Goal: Find specific page/section: Find specific page/section

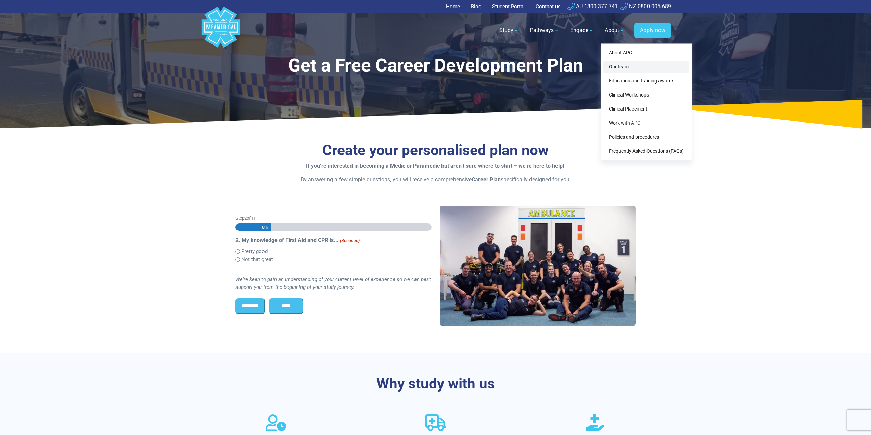
click at [618, 65] on link "Our team" at bounding box center [647, 67] width 86 height 13
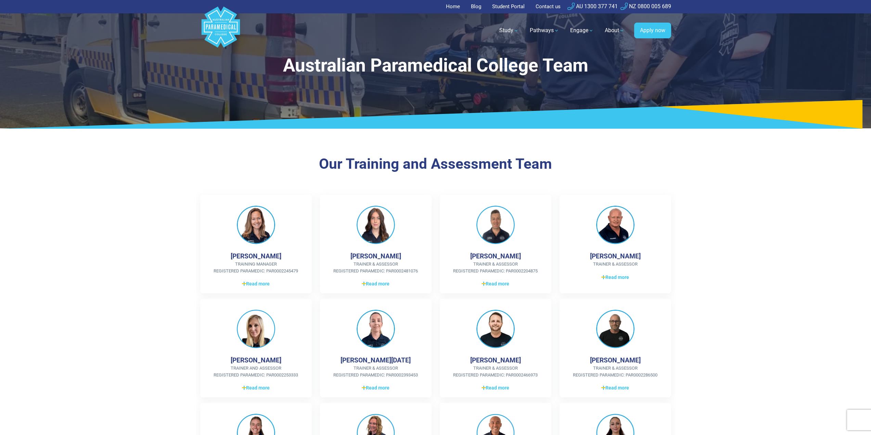
click at [131, 222] on section "Our Training and Assessment Team [PERSON_NAME] Training Manager Registered Para…" at bounding box center [435, 331] width 871 height 395
click at [131, 222] on section "Our Training and Assessment Team Jaime Wallis Training Manager Registered Param…" at bounding box center [435, 331] width 871 height 395
click at [131, 220] on section "Our Training and Assessment Team Jaime Wallis Training Manager Registered Param…" at bounding box center [435, 331] width 871 height 395
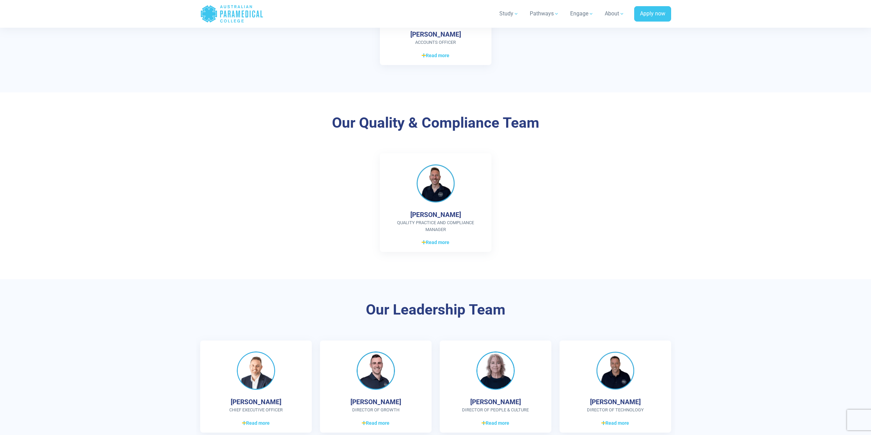
scroll to position [1438, 0]
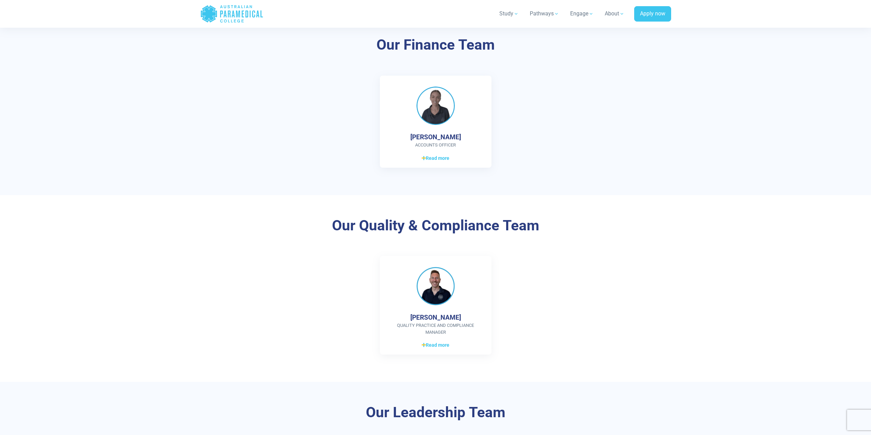
click at [121, 217] on section "Our Quality & Compliance Team Shaun Radford Quality Practice and Compliance Man…" at bounding box center [435, 288] width 871 height 187
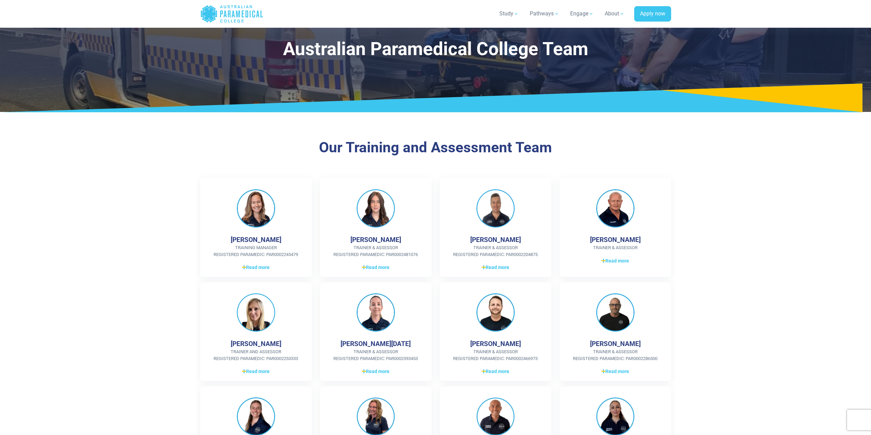
scroll to position [0, 0]
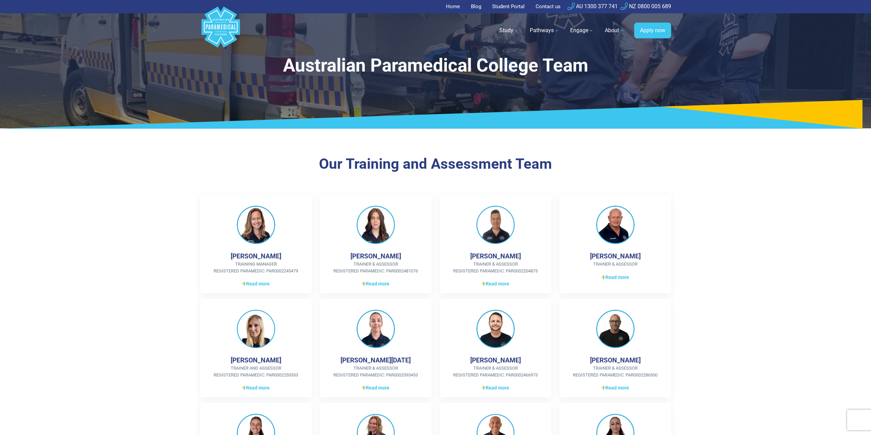
click at [129, 178] on section "Our Training and Assessment Team Jaime Wallis Training Manager Registered Param…" at bounding box center [435, 331] width 871 height 395
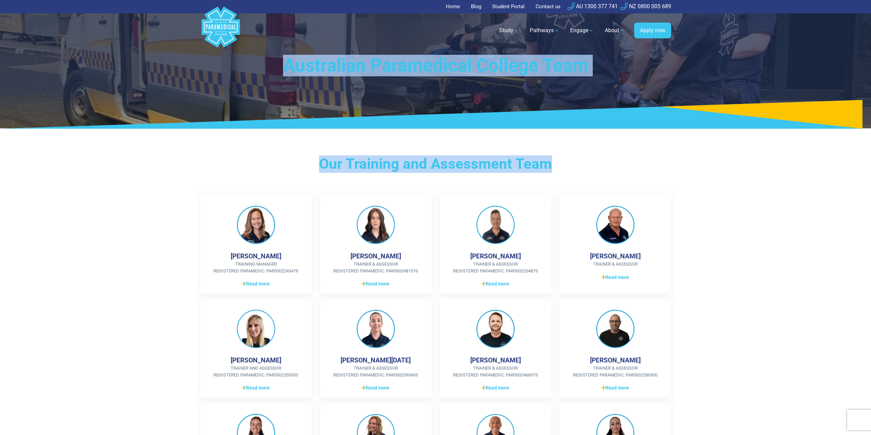
drag, startPoint x: 574, startPoint y: 171, endPoint x: 281, endPoint y: 62, distance: 312.1
click at [281, 62] on h1 "Australian Paramedical College Team" at bounding box center [436, 66] width 401 height 22
drag, startPoint x: 280, startPoint y: 59, endPoint x: 560, endPoint y: 170, distance: 302.0
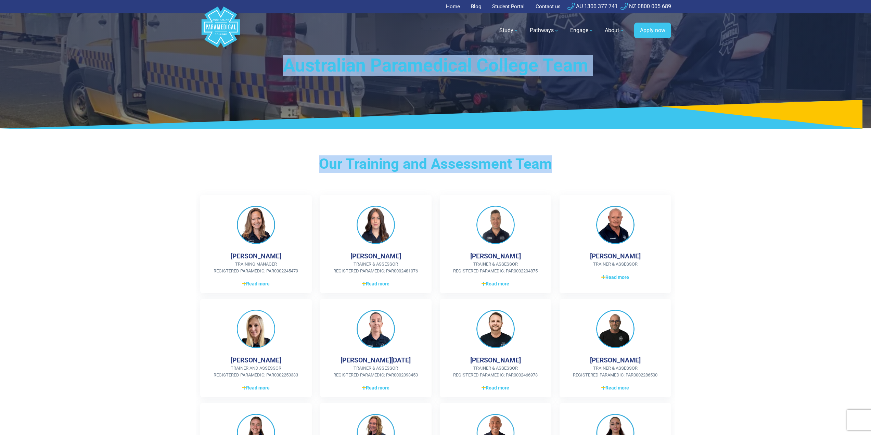
click at [560, 170] on h3 "Our Training and Assessment Team" at bounding box center [436, 163] width 401 height 17
drag, startPoint x: 558, startPoint y: 168, endPoint x: 291, endPoint y: 64, distance: 286.4
click at [289, 63] on h1 "Australian Paramedical College Team" at bounding box center [436, 66] width 401 height 22
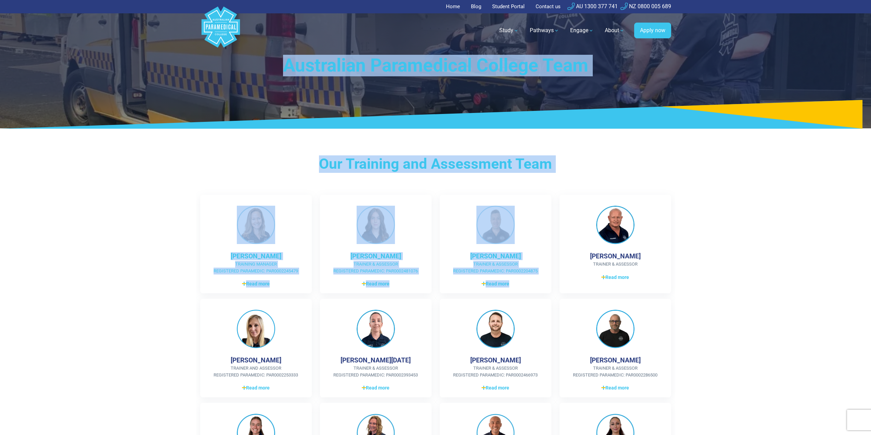
drag, startPoint x: 285, startPoint y: 62, endPoint x: 588, endPoint y: 159, distance: 317.8
click at [587, 158] on h3 "Our Training and Assessment Team" at bounding box center [436, 163] width 401 height 17
